Goal: Information Seeking & Learning: Learn about a topic

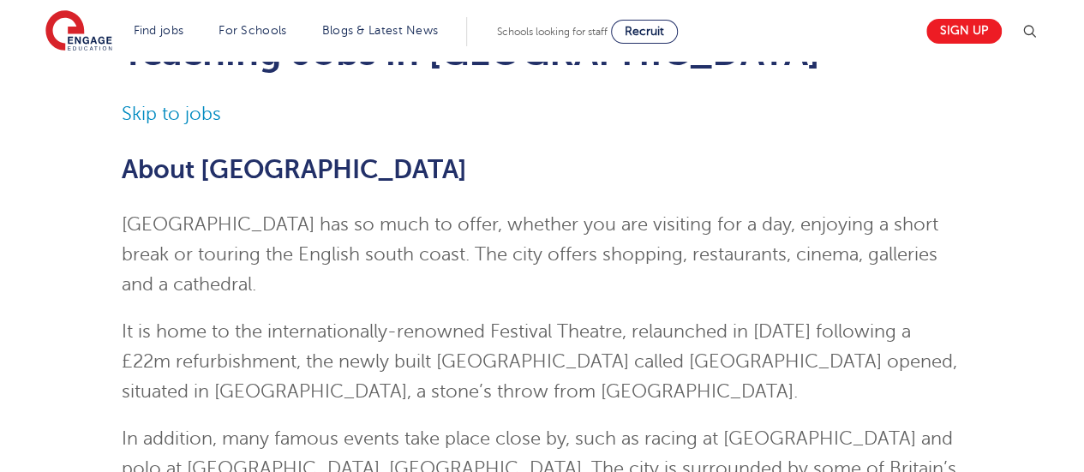
scroll to position [87, 0]
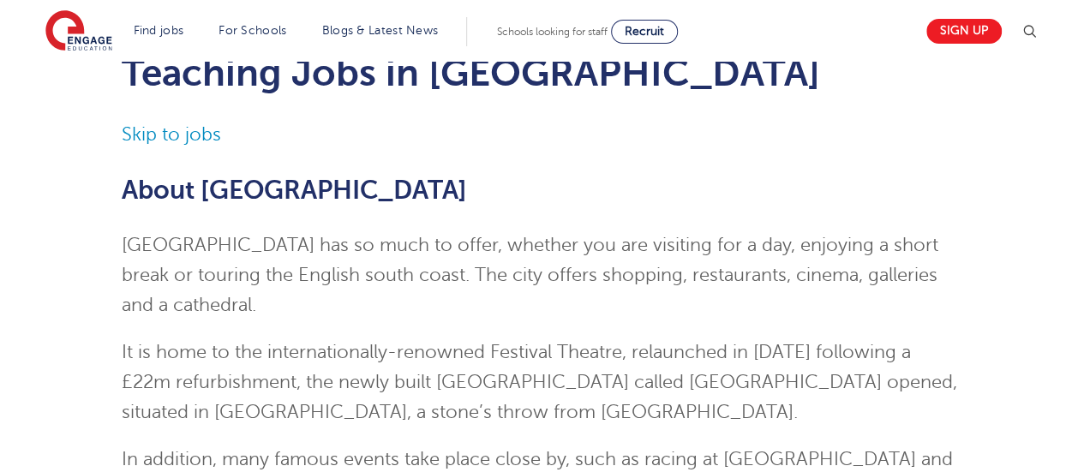
drag, startPoint x: 0, startPoint y: 0, endPoint x: 1089, endPoint y: 63, distance: 1090.6
click at [166, 140] on link "Skip to jobs" at bounding box center [171, 134] width 99 height 21
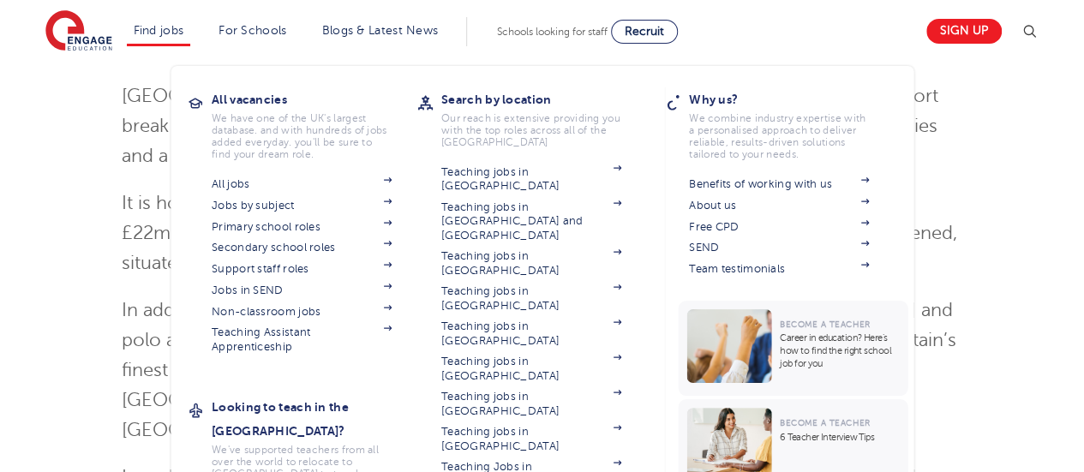
scroll to position [240, 0]
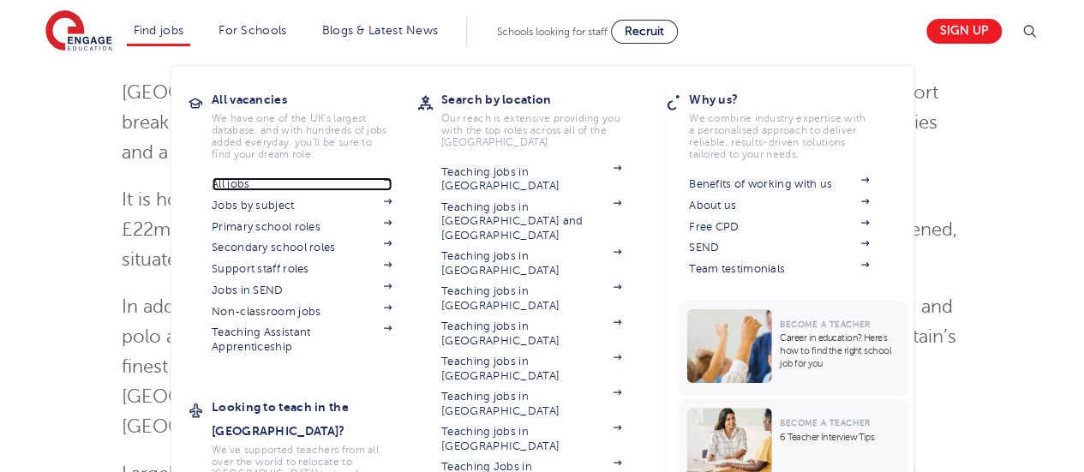
click at [239, 185] on link "All jobs" at bounding box center [302, 184] width 180 height 14
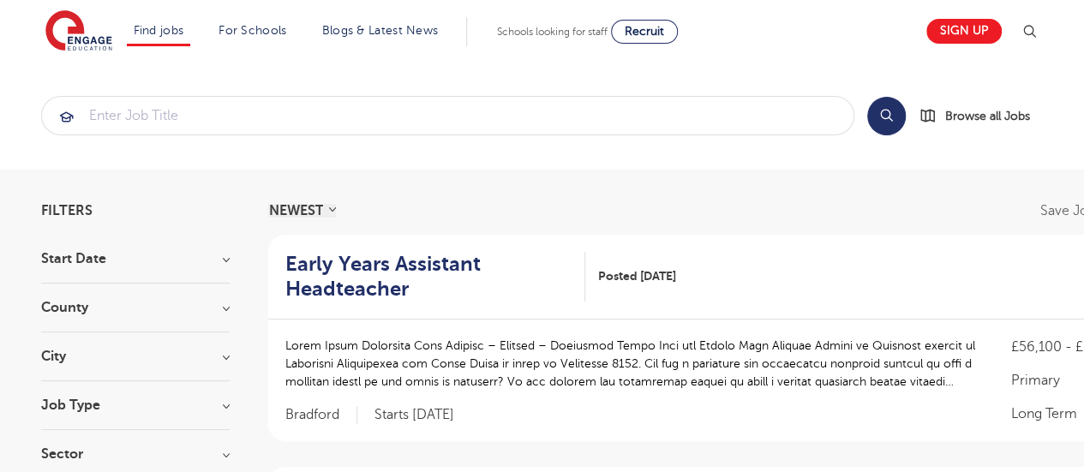
click at [219, 304] on h3 "County" at bounding box center [135, 308] width 189 height 14
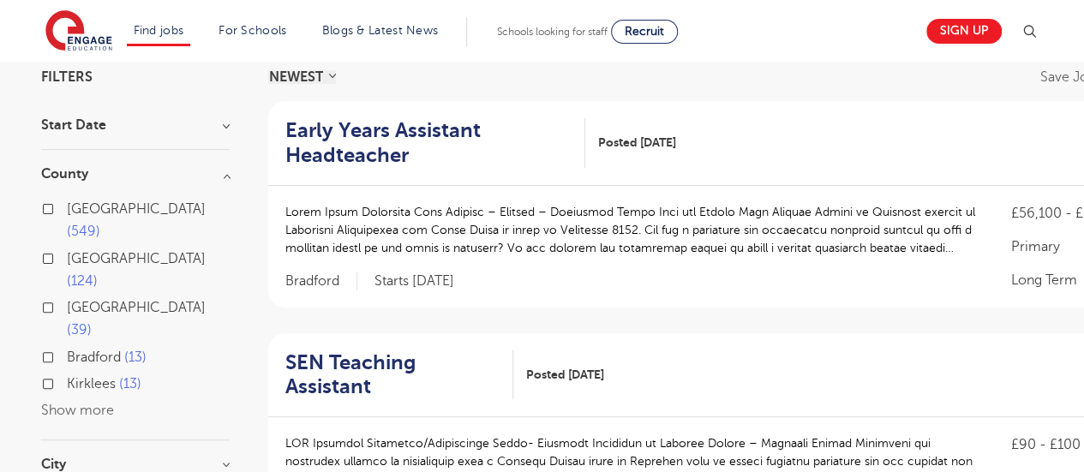
scroll to position [137, 0]
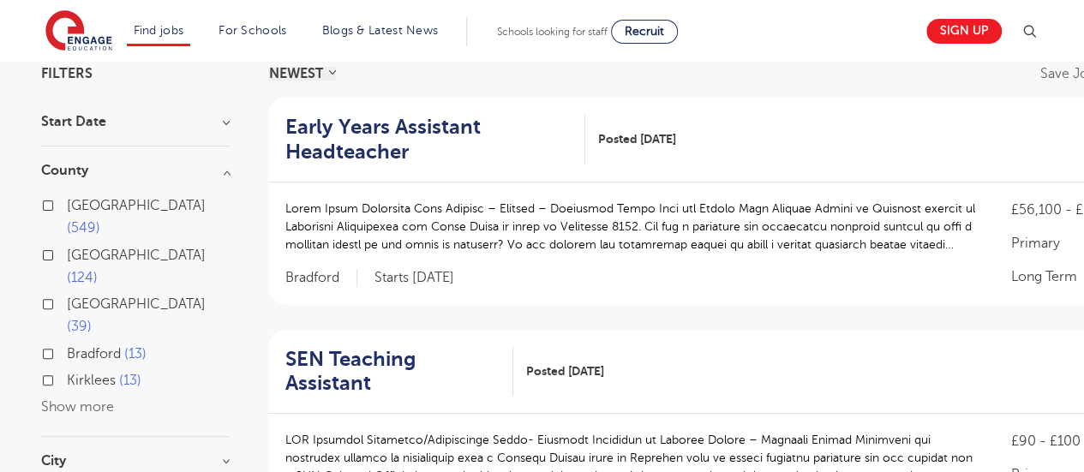
click at [105, 400] on button "Show more" at bounding box center [77, 407] width 73 height 15
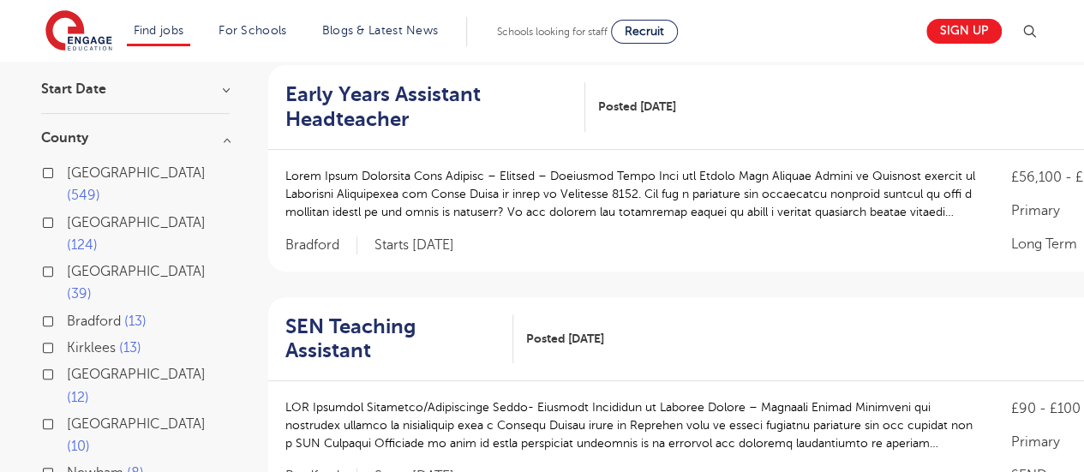
scroll to position [171, 0]
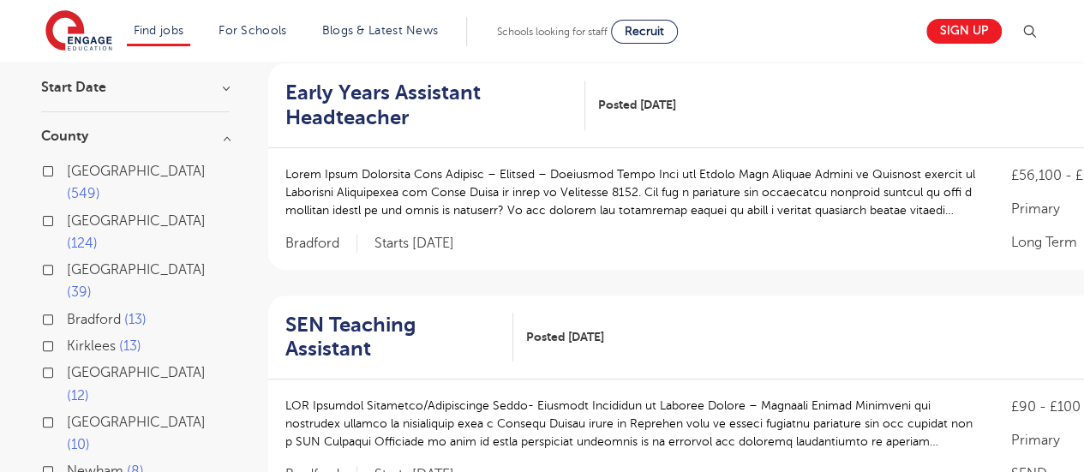
click at [91, 415] on span "[GEOGRAPHIC_DATA]" at bounding box center [136, 422] width 139 height 15
click at [78, 415] on input "[GEOGRAPHIC_DATA] 10" at bounding box center [72, 420] width 11 height 11
checkbox input "true"
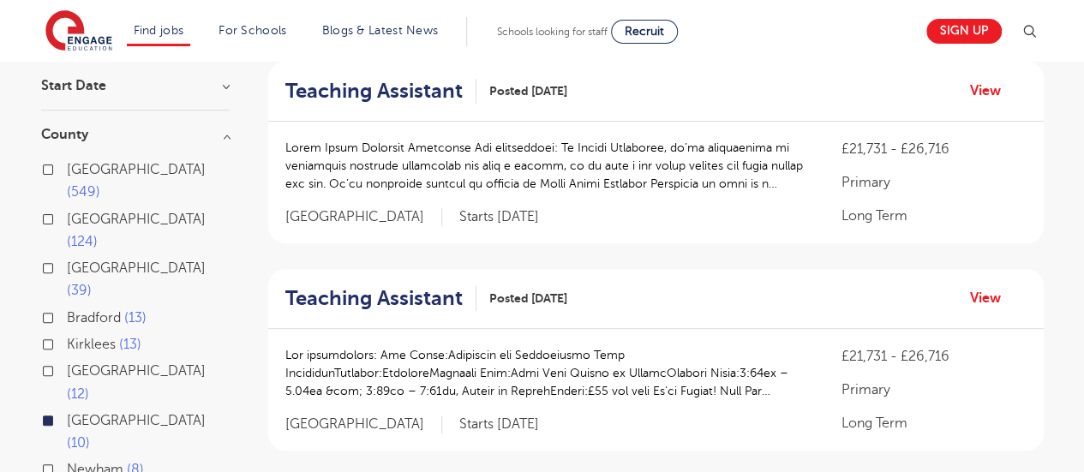
scroll to position [132, 0]
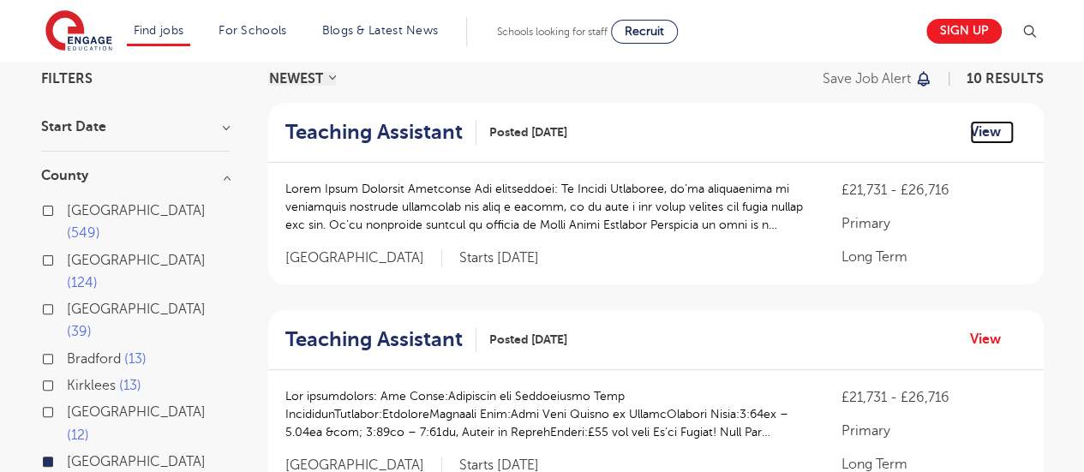
click at [990, 133] on link "View" at bounding box center [992, 132] width 44 height 22
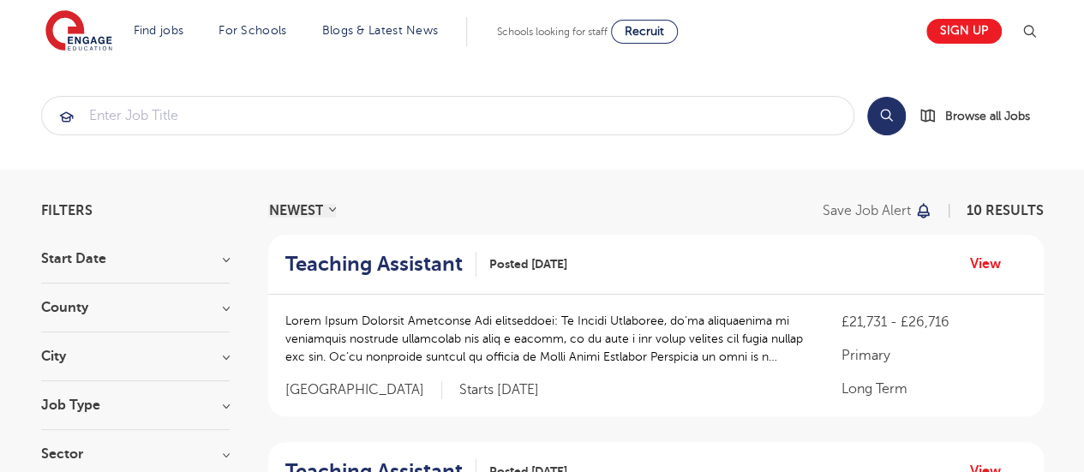
click at [222, 309] on h3 "County" at bounding box center [135, 308] width 189 height 14
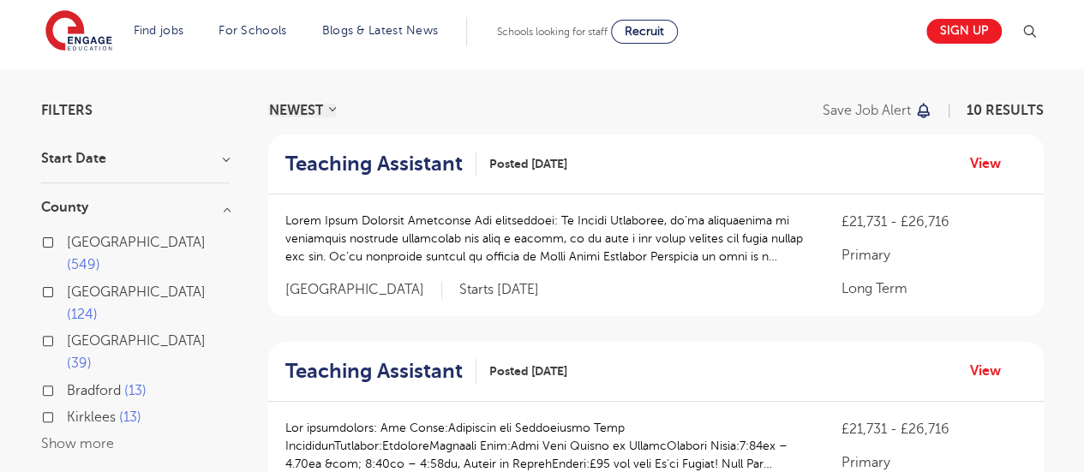
scroll to position [103, 0]
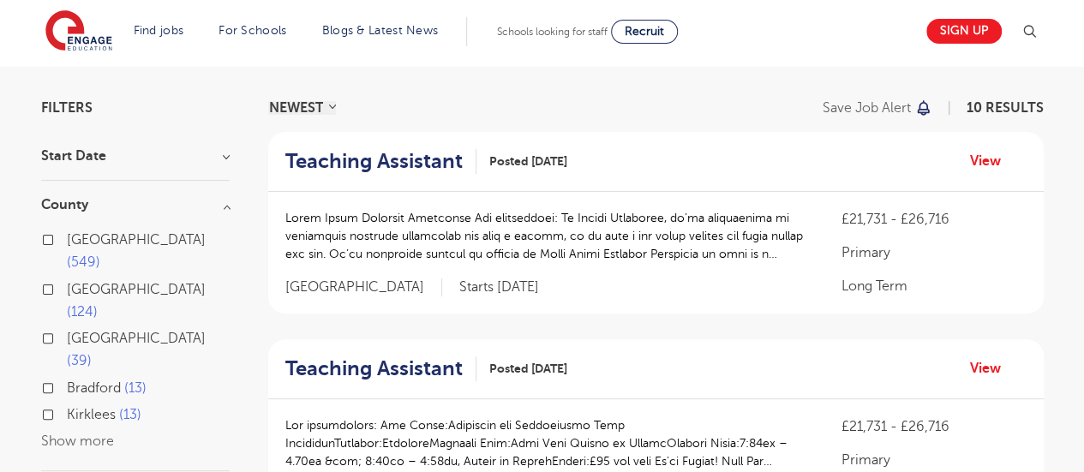
click at [65, 434] on button "Show more" at bounding box center [77, 441] width 73 height 15
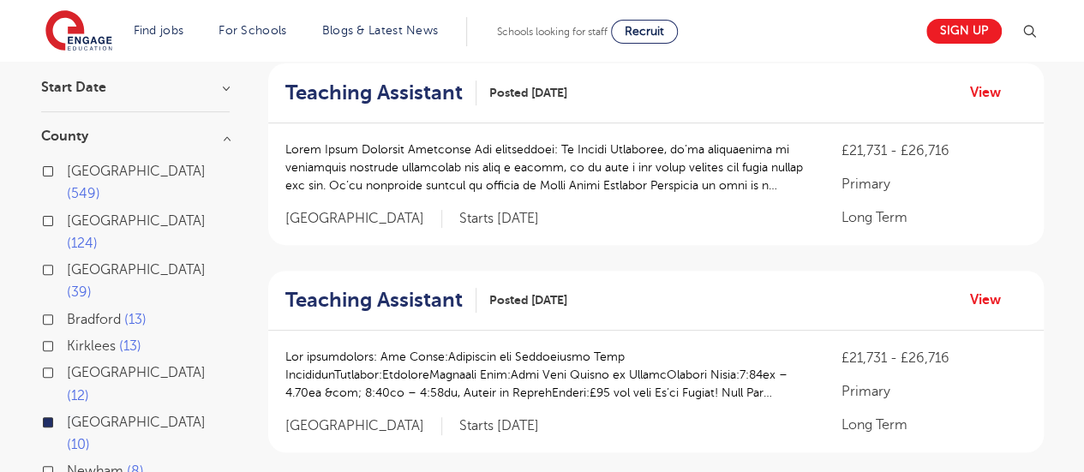
scroll to position [171, 0]
click at [67, 362] on label "East Sussex 12" at bounding box center [148, 384] width 163 height 45
click at [67, 365] on input "East Sussex 12" at bounding box center [72, 370] width 11 height 11
checkbox input "true"
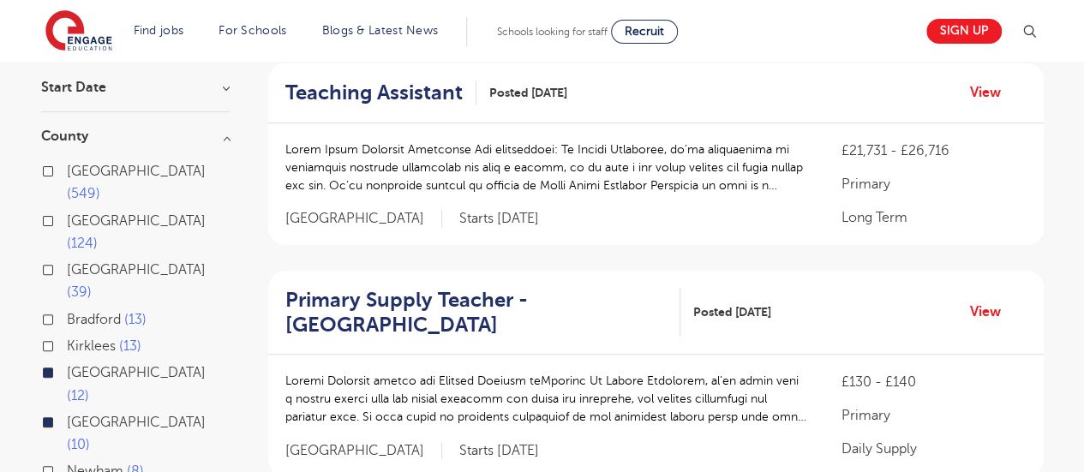
click at [67, 412] on label "West Sussex 10" at bounding box center [148, 434] width 163 height 45
click at [67, 415] on input "West Sussex 10" at bounding box center [72, 420] width 11 height 11
checkbox input "false"
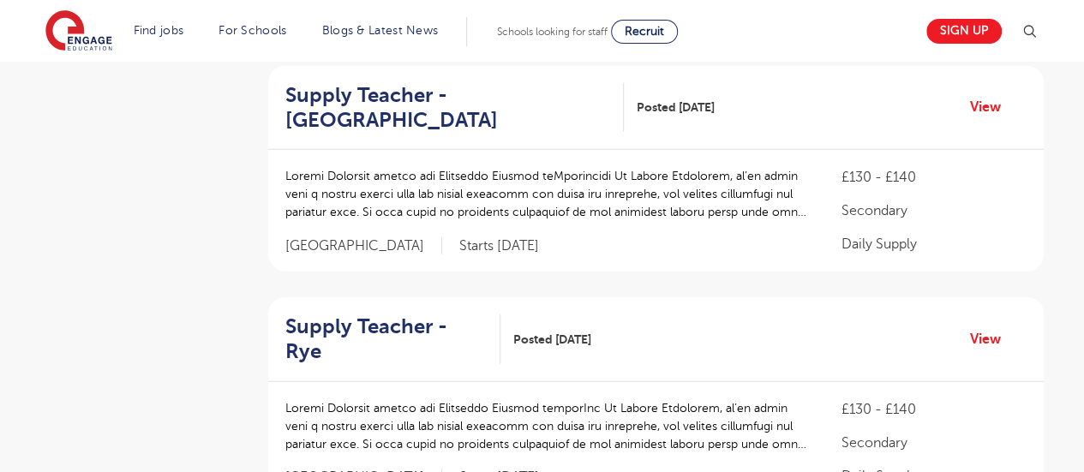
scroll to position [2120, 0]
